Goal: Task Accomplishment & Management: Complete application form

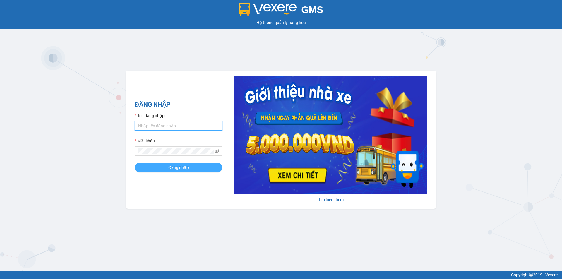
type input "an.tuantrung"
drag, startPoint x: 168, startPoint y: 167, endPoint x: 167, endPoint y: 161, distance: 6.5
click at [168, 167] on button "Đăng nhập" at bounding box center [179, 167] width 88 height 9
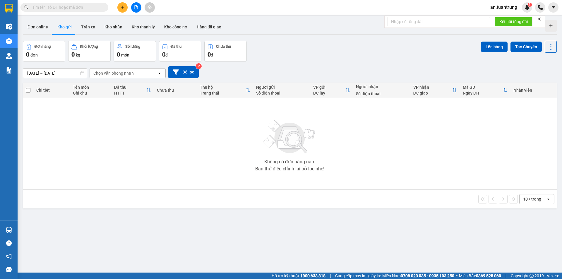
click at [120, 10] on button at bounding box center [122, 7] width 10 height 10
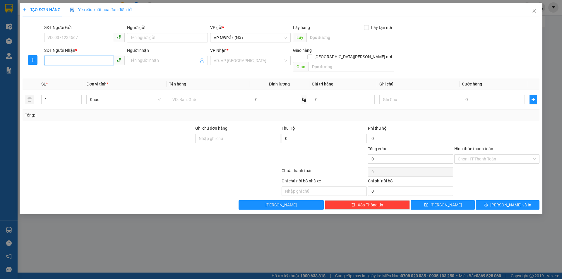
click at [81, 59] on input "SĐT Người Nhận *" at bounding box center [78, 60] width 69 height 9
type input "0356519050"
click at [81, 74] on div "0356519050" at bounding box center [85, 72] width 74 height 6
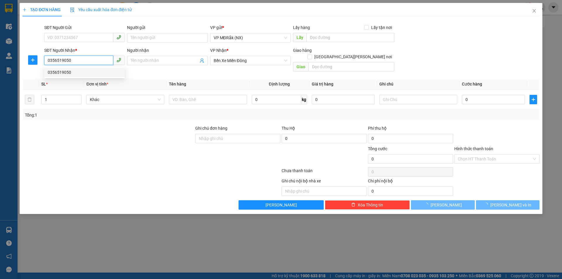
type input "30.000"
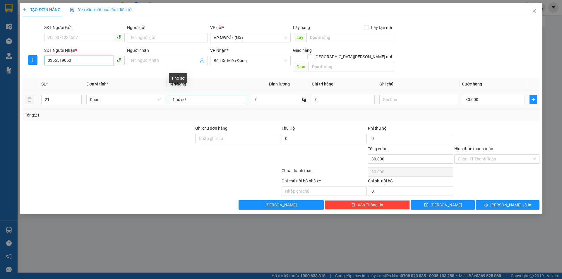
type input "0356519050"
click at [203, 95] on input "1 hồ sơ" at bounding box center [208, 99] width 78 height 9
type input "1 thùng"
click at [52, 95] on input "21" at bounding box center [62, 99] width 40 height 9
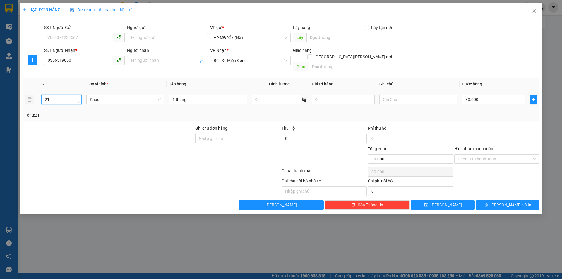
click at [52, 95] on input "21" at bounding box center [62, 99] width 40 height 9
type input "1"
click at [494, 95] on input "30.000" at bounding box center [493, 99] width 63 height 9
type input "1"
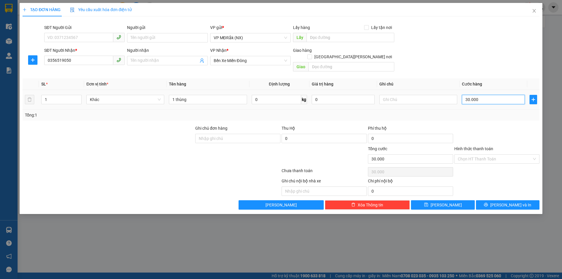
type input "1"
type input "10"
type input "100"
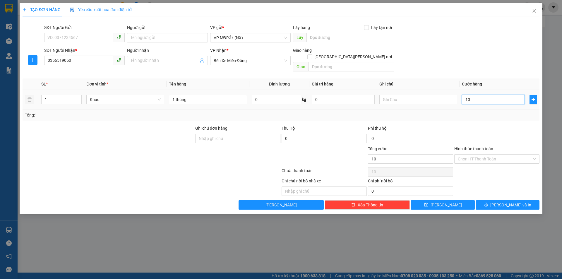
type input "100"
type input "1.000"
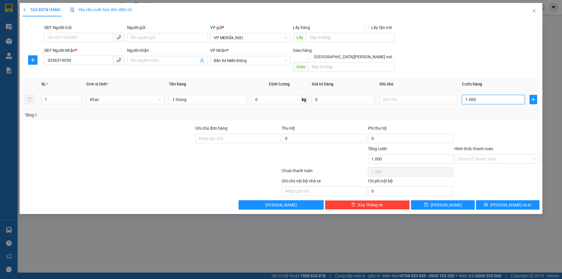
type input "10.000"
type input "100.000"
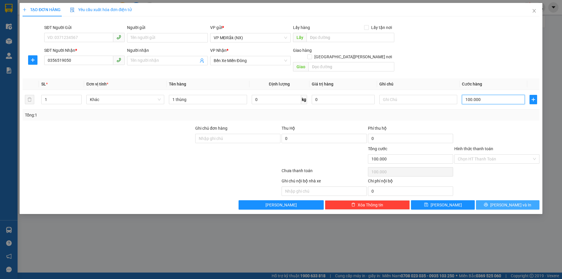
type input "100.000"
click at [495, 200] on button "[PERSON_NAME] và In" at bounding box center [508, 204] width 64 height 9
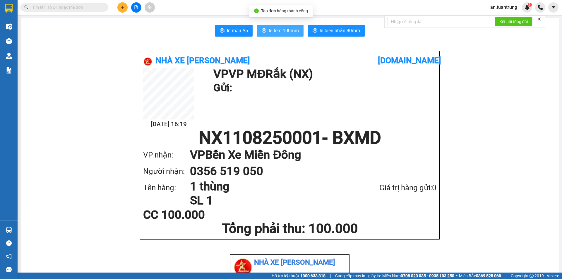
click at [279, 26] on button "In tem 100mm" at bounding box center [280, 31] width 47 height 12
click at [122, 7] on icon "plus" at bounding box center [122, 7] width 3 height 0
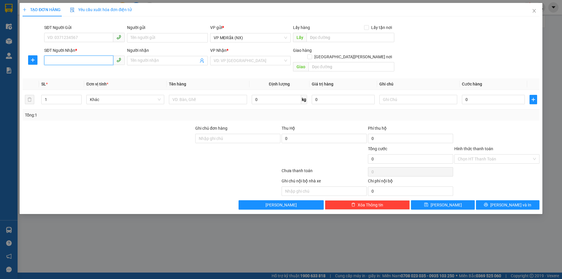
click at [82, 59] on input "SĐT Người Nhận *" at bounding box center [78, 60] width 69 height 9
click at [535, 12] on icon "close" at bounding box center [534, 10] width 5 height 5
